Goal: Task Accomplishment & Management: Use online tool/utility

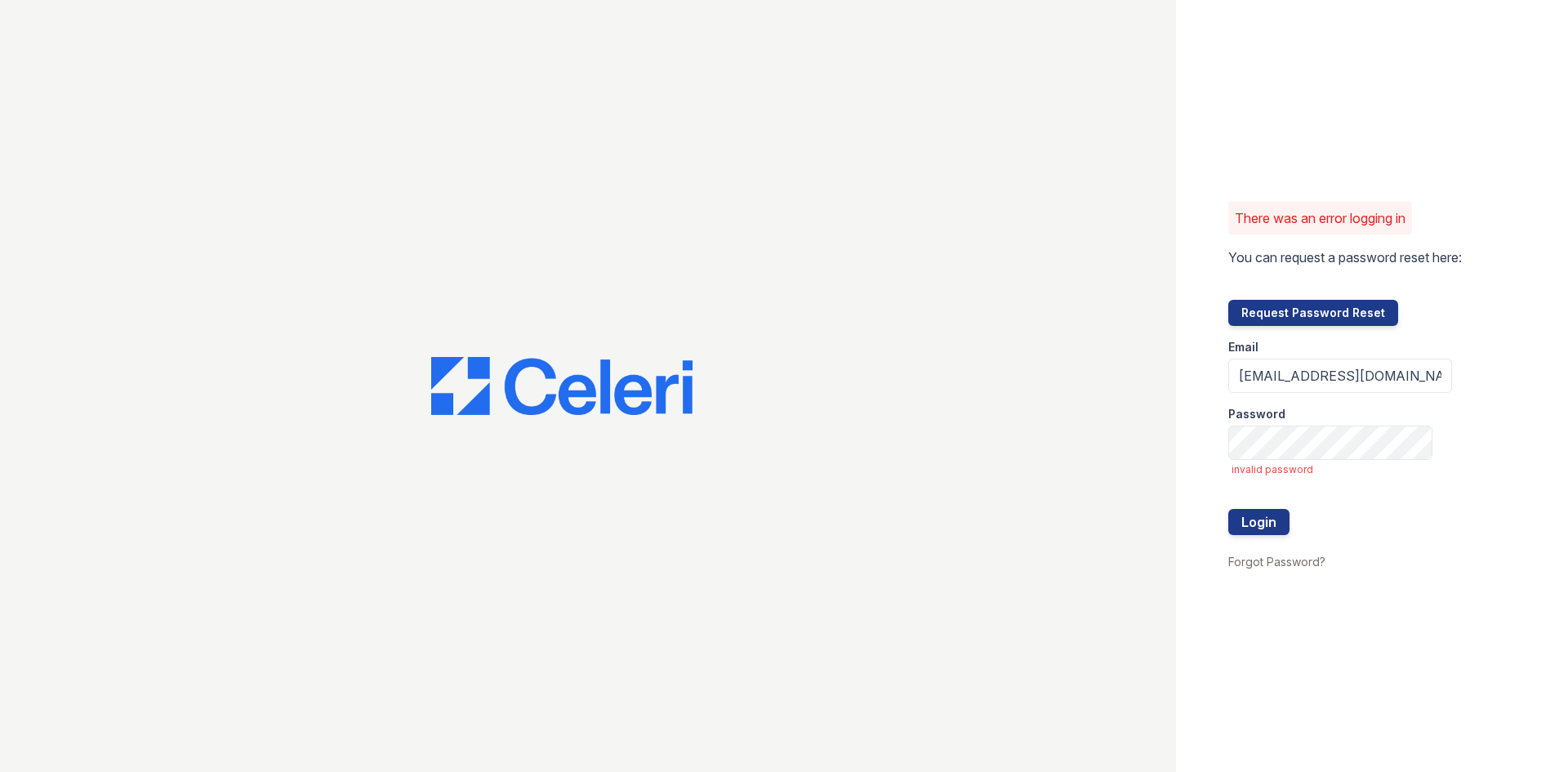
drag, startPoint x: 0, startPoint y: 0, endPoint x: 1500, endPoint y: 396, distance: 1551.4
click at [1500, 396] on div "There was an error logging in You can request a password reset here: Request Pa…" at bounding box center [1372, 386] width 392 height 772
click at [1228, 510] on button "Login" at bounding box center [1258, 522] width 61 height 26
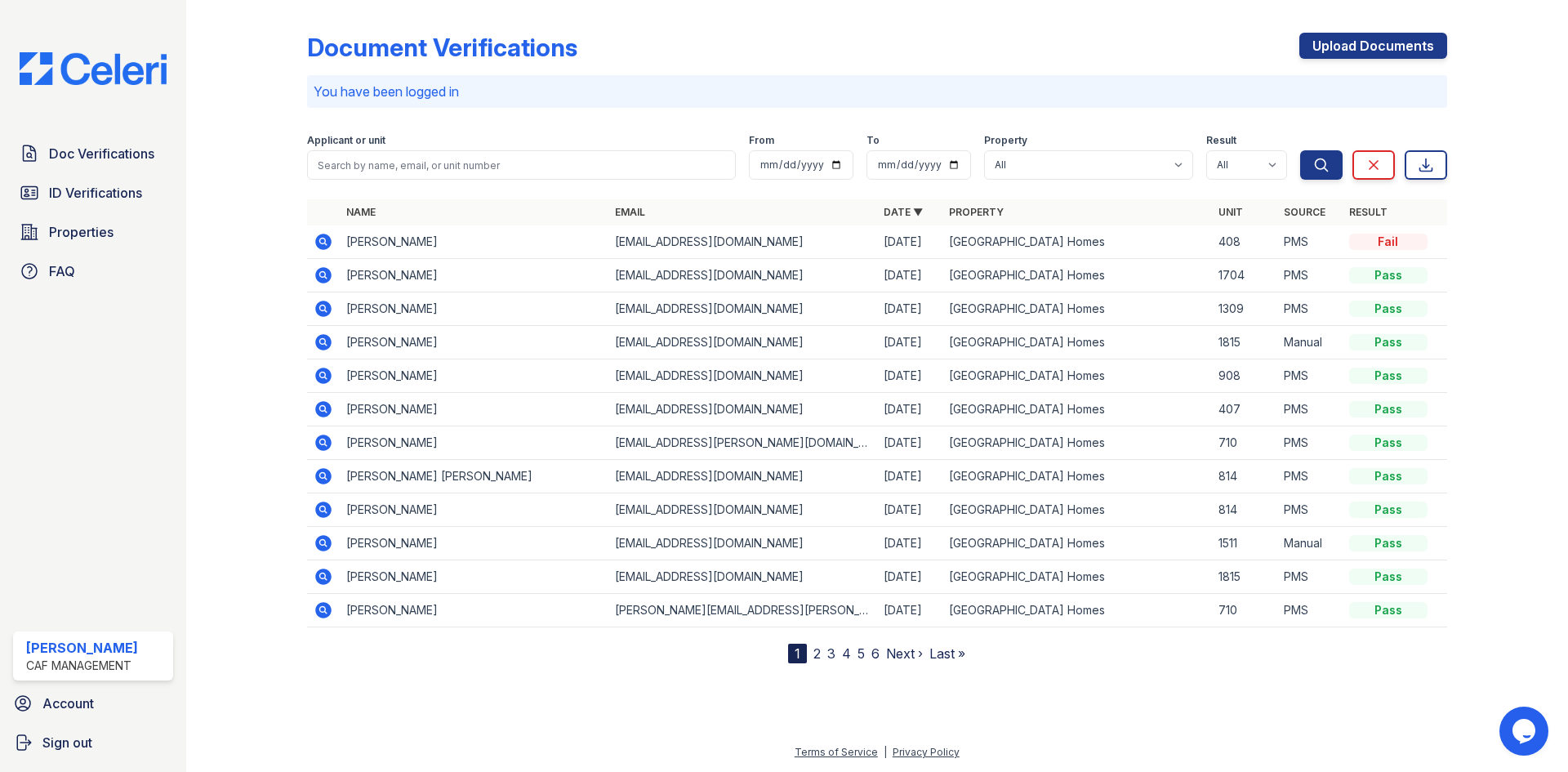
click at [101, 175] on div "Doc Verifications ID Verifications Properties FAQ" at bounding box center [93, 213] width 173 height 151
click at [104, 238] on span "Properties" at bounding box center [81, 232] width 65 height 20
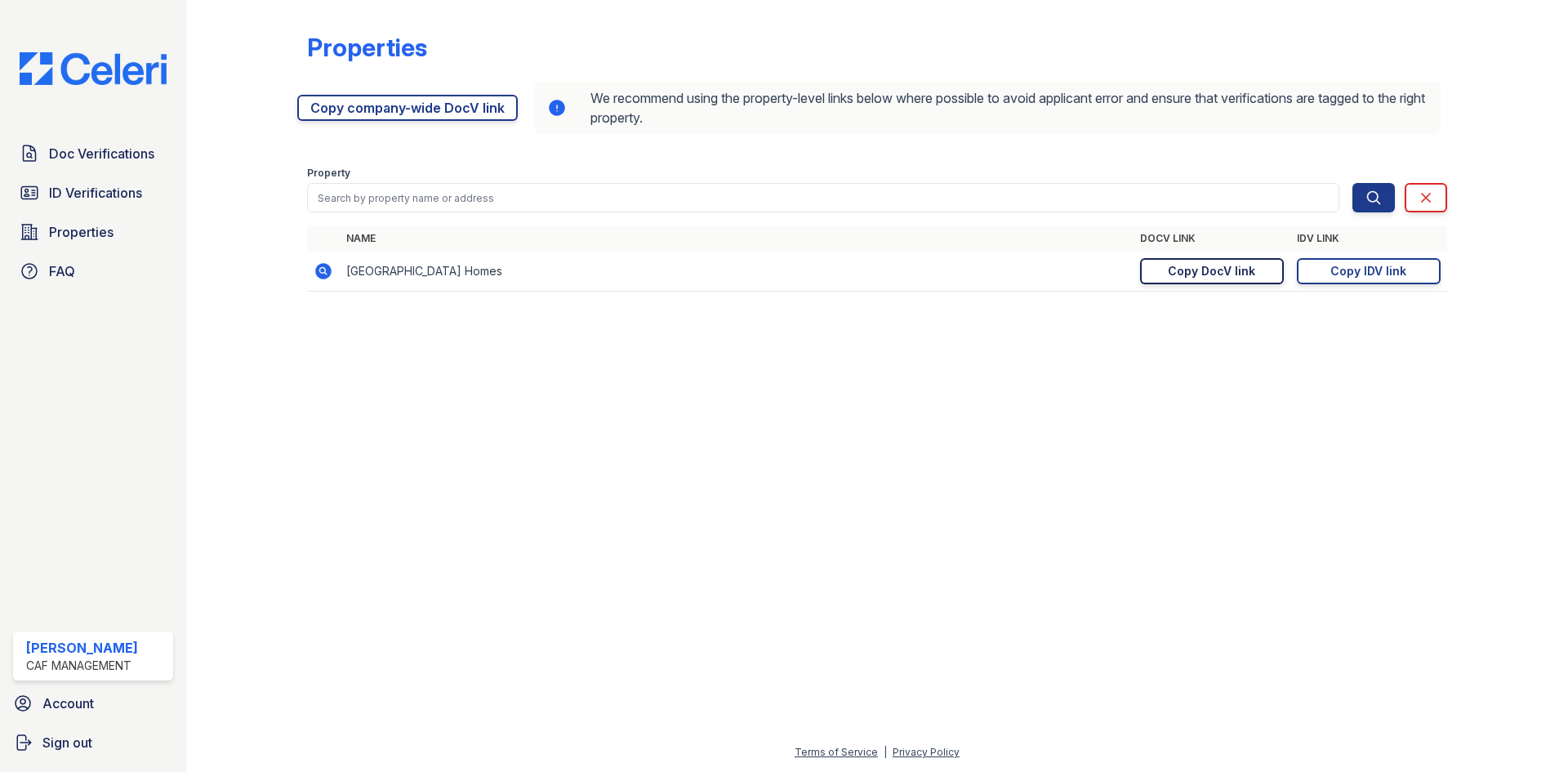
click at [1249, 271] on div "Copy DocV link" at bounding box center [1212, 271] width 88 height 16
click at [1331, 264] on link "Copy IDV link Copy link" at bounding box center [1368, 271] width 144 height 26
click at [1423, 202] on icon at bounding box center [1425, 197] width 16 height 16
click at [120, 167] on link "Doc Verifications" at bounding box center [93, 154] width 160 height 33
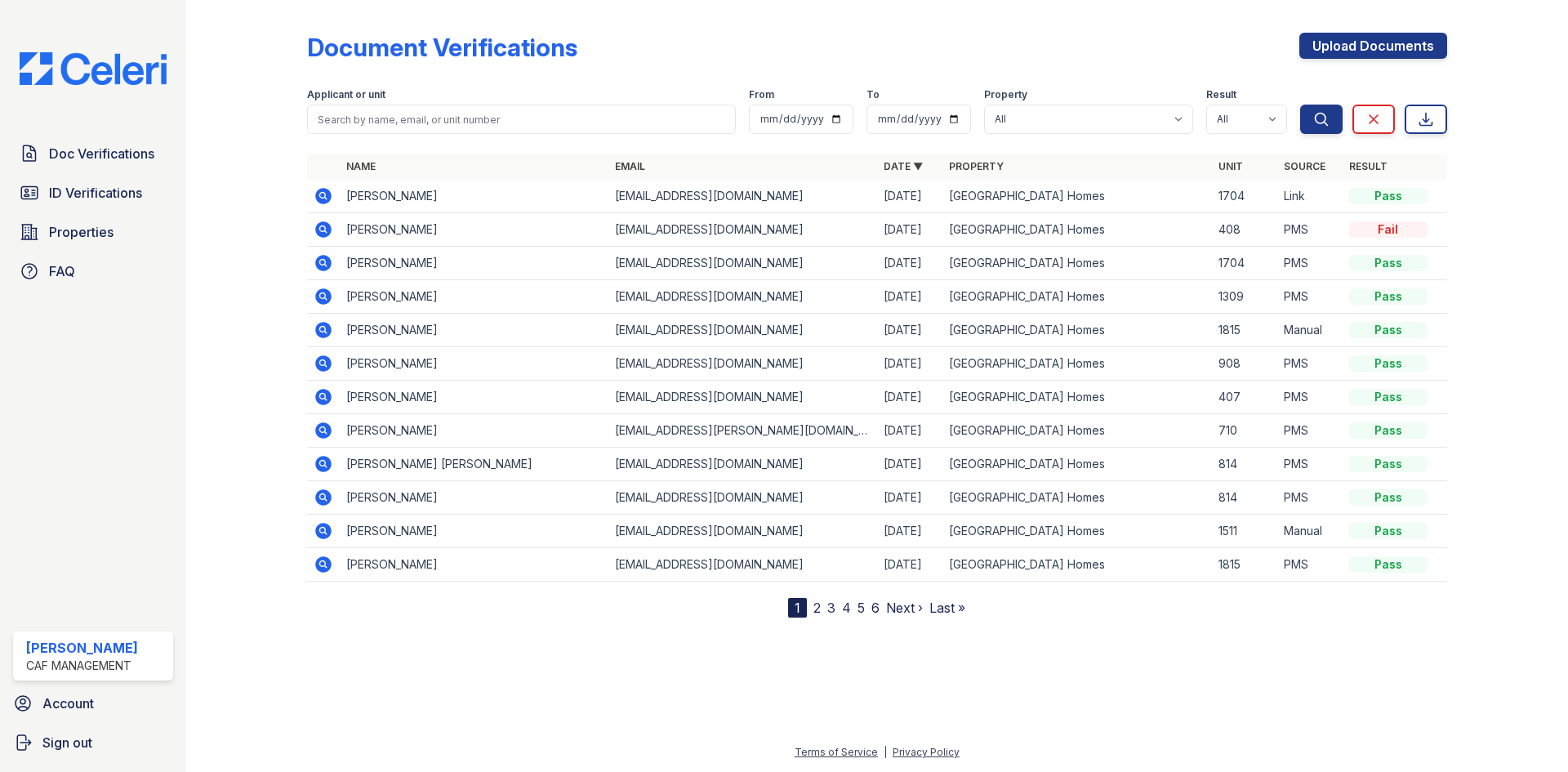
click at [326, 196] on icon at bounding box center [323, 195] width 16 height 16
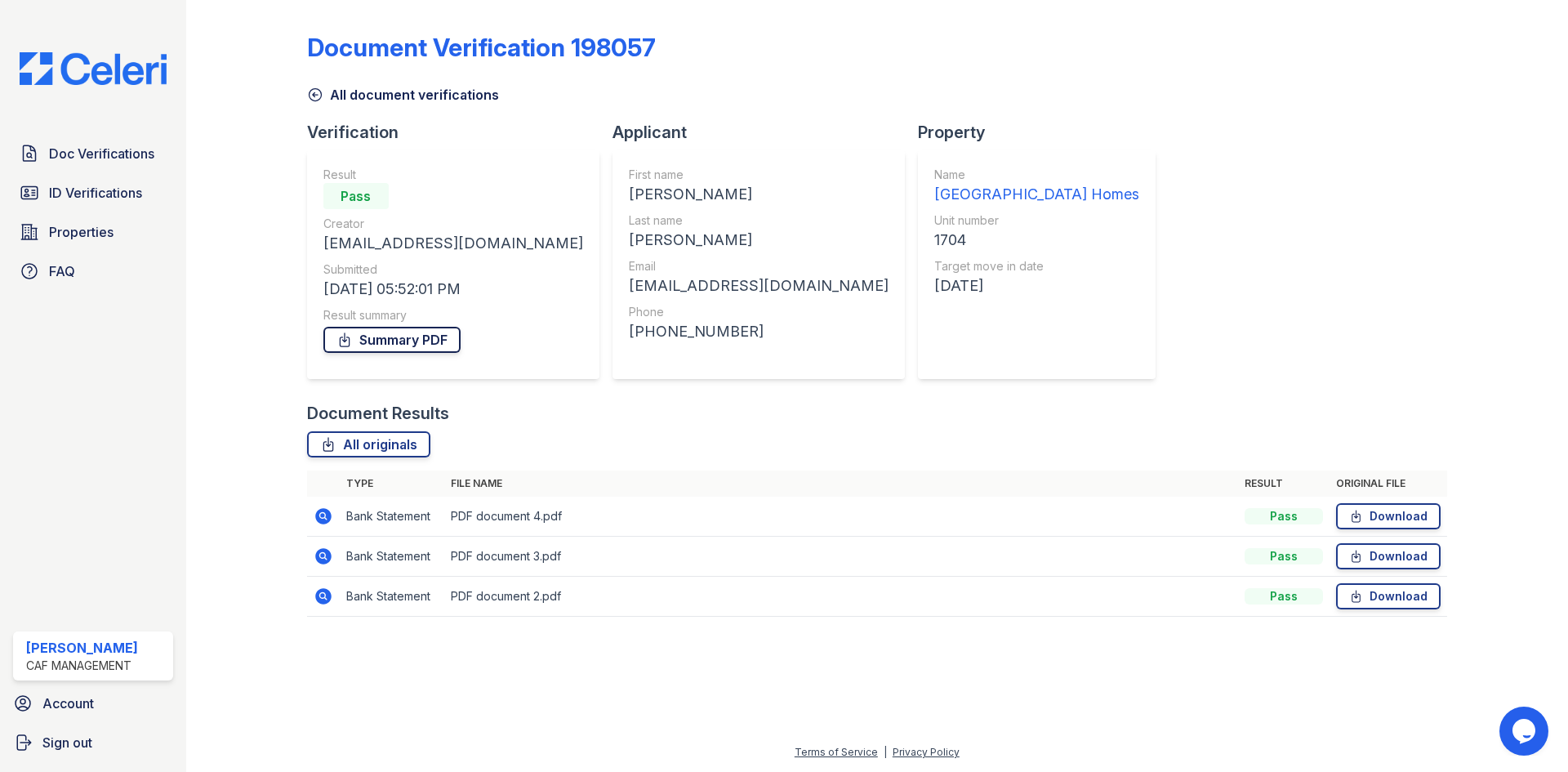
click at [410, 344] on link "Summary PDF" at bounding box center [392, 340] width 138 height 26
click at [99, 158] on span "Doc Verifications" at bounding box center [101, 153] width 105 height 20
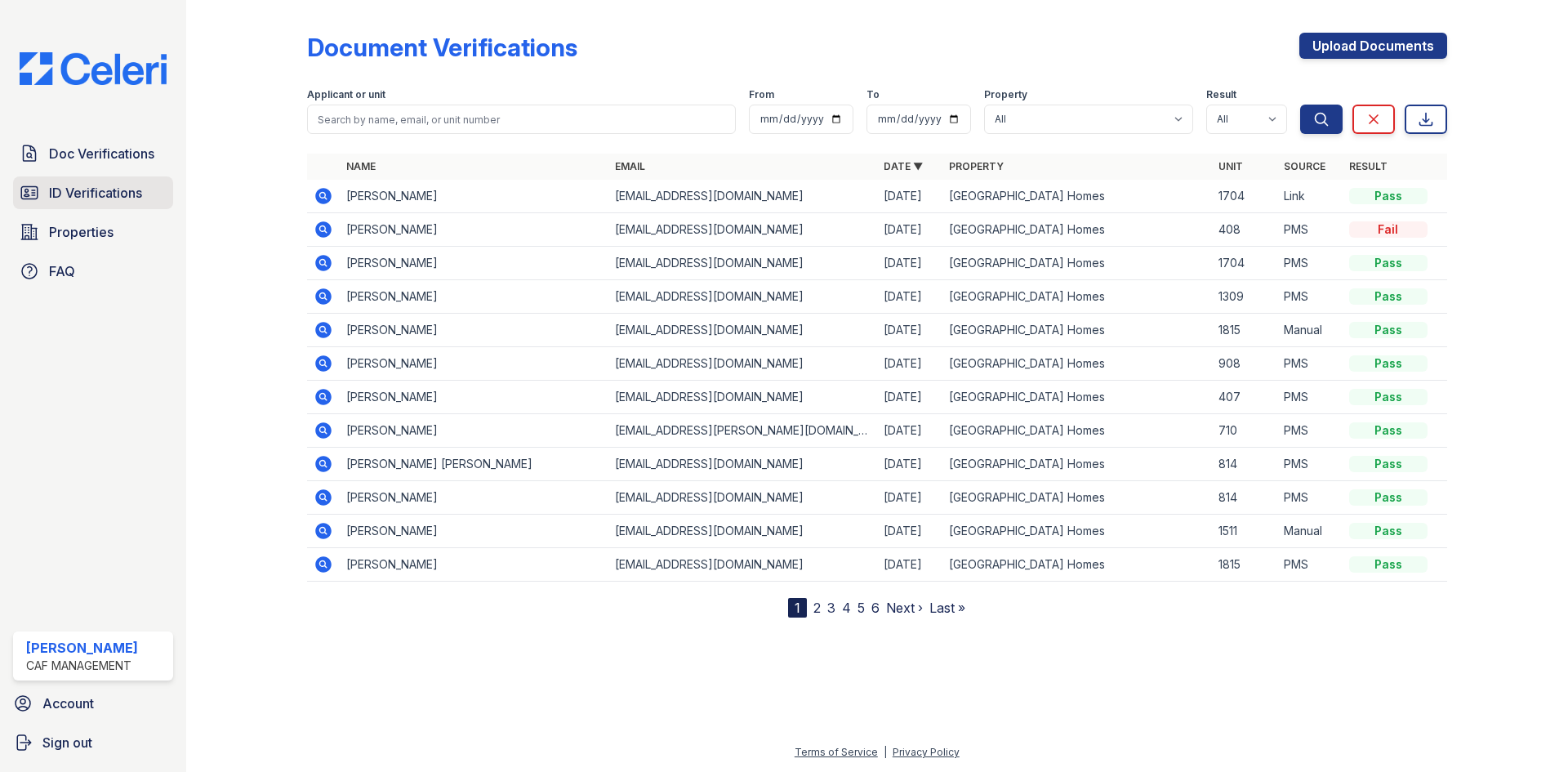
click at [107, 200] on span "ID Verifications" at bounding box center [95, 193] width 93 height 20
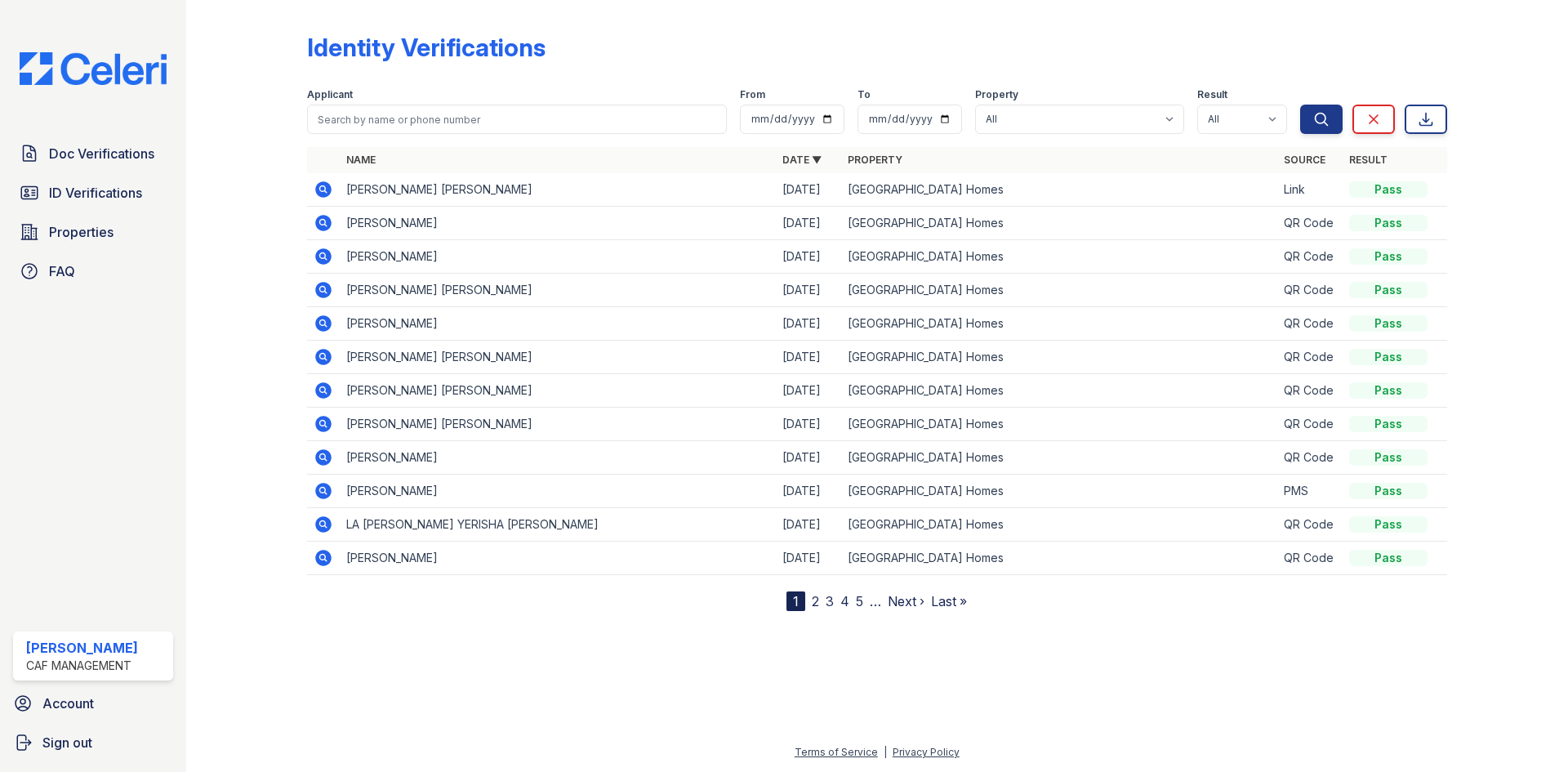
click at [321, 189] on icon at bounding box center [322, 188] width 4 height 4
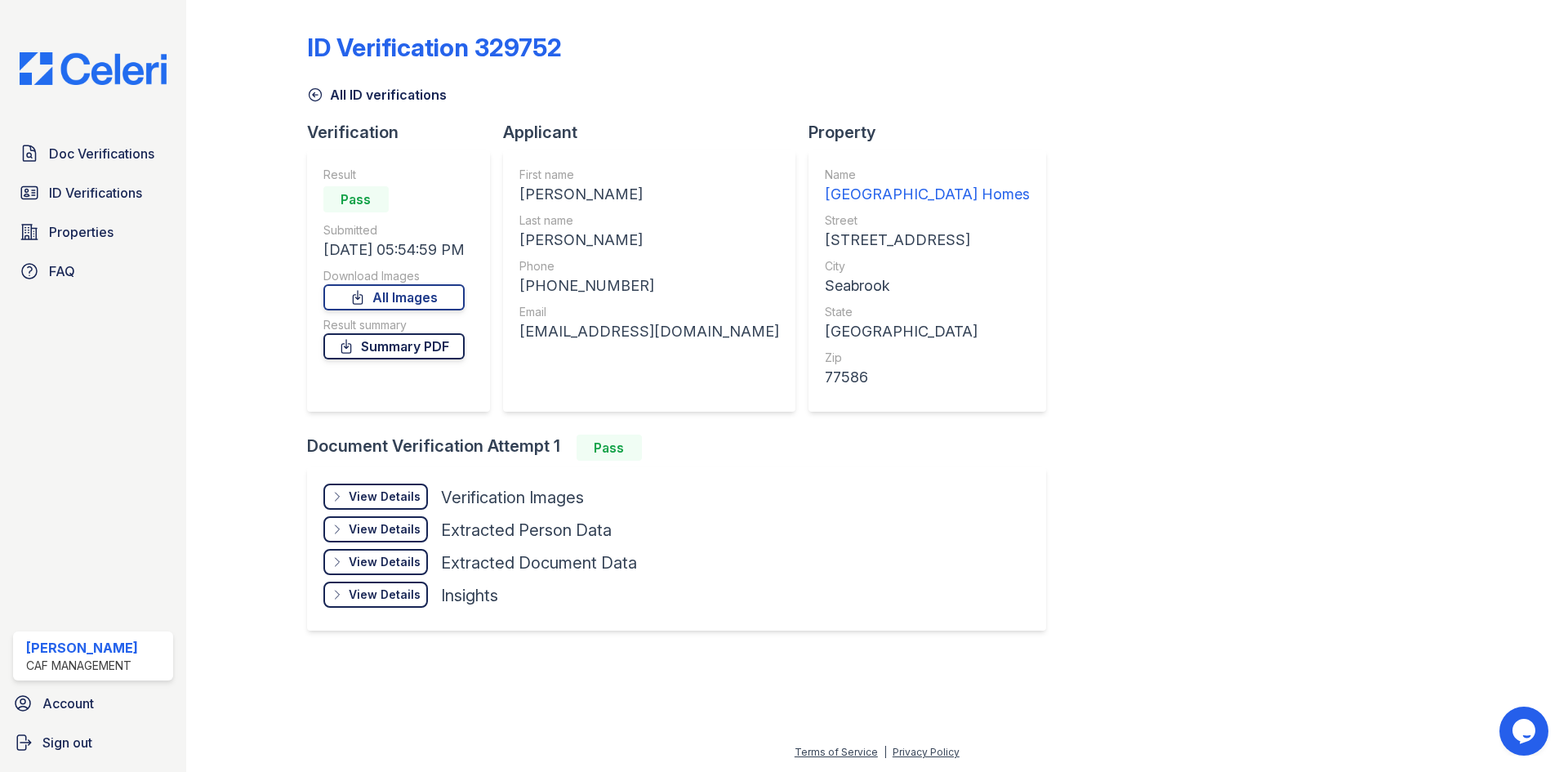
click at [392, 345] on link "Summary PDF" at bounding box center [394, 346] width 141 height 26
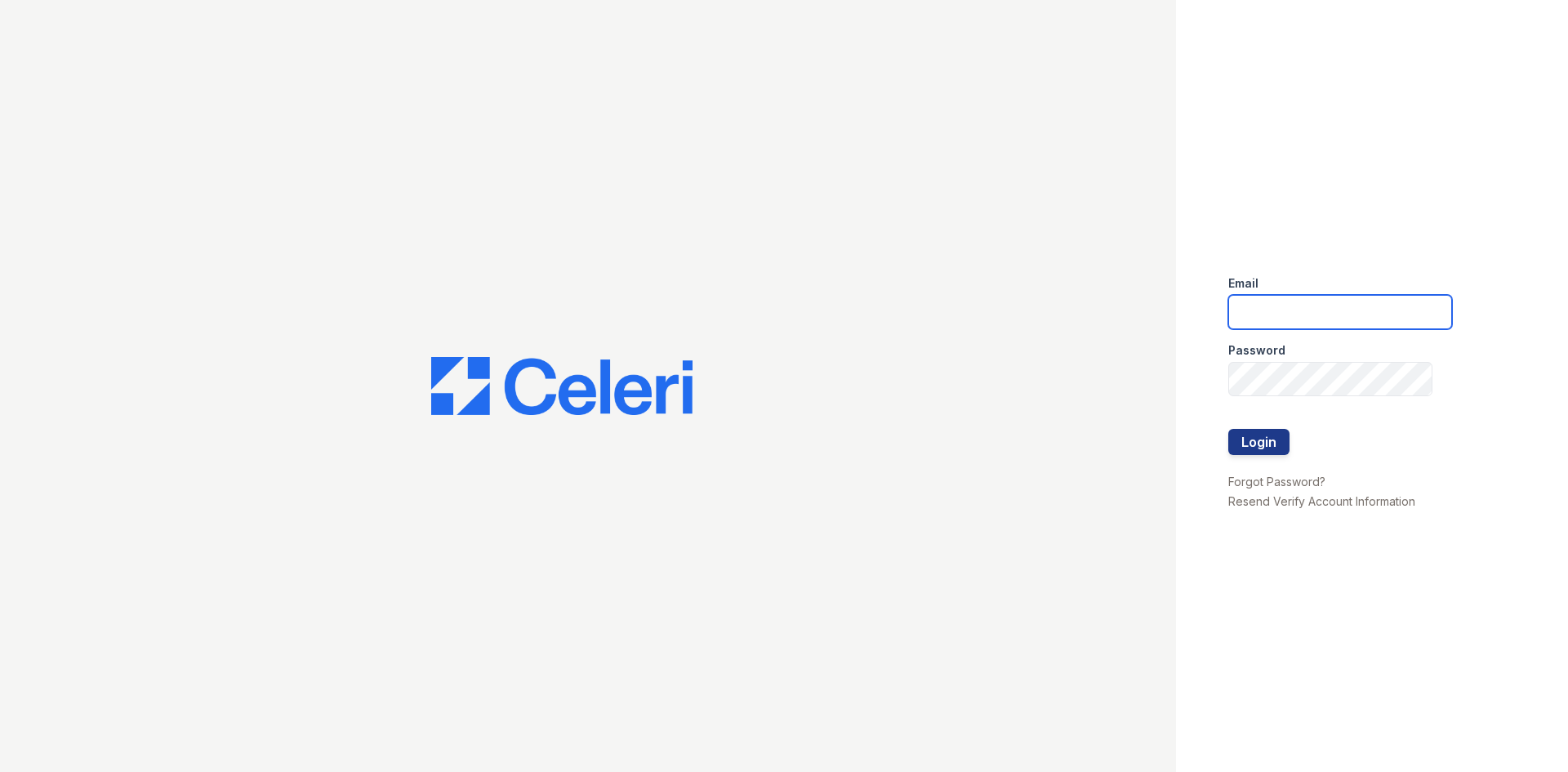
click at [777, 310] on input "email" at bounding box center [1340, 312] width 224 height 34
type input "[EMAIL_ADDRESS][DOMAIN_NAME]"
click at [777, 429] on button "Login" at bounding box center [1258, 442] width 61 height 26
